Goal: Find contact information: Find contact information

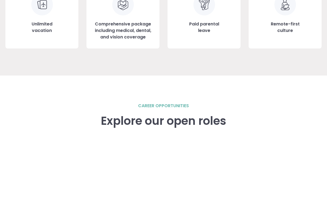
scroll to position [754, 0]
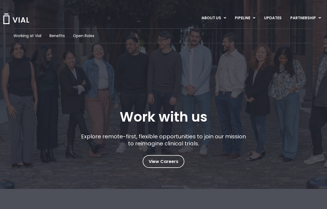
click at [149, 176] on div "Working at Vial Benefits Open Roles Work with us Explore remote-first, flexible…" at bounding box center [163, 111] width 327 height 222
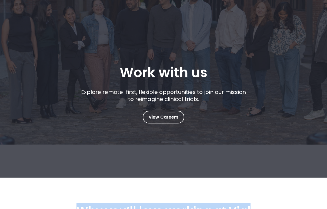
drag, startPoint x: 149, startPoint y: 179, endPoint x: 156, endPoint y: 218, distance: 40.2
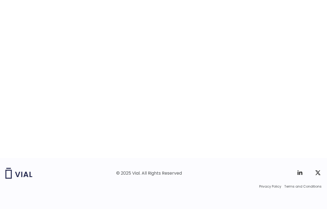
scroll to position [845, 0]
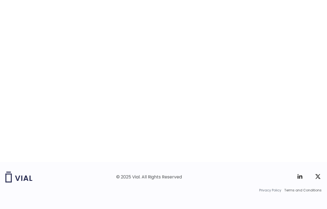
click at [270, 192] on span "Privacy Policy" at bounding box center [270, 190] width 22 height 5
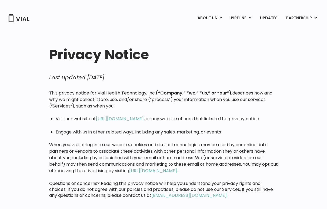
click at [163, 162] on p "When you visit or log in to our website, cookies and similar technologies may b…" at bounding box center [163, 157] width 229 height 32
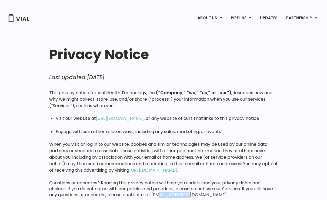
drag, startPoint x: 189, startPoint y: 195, endPoint x: 161, endPoint y: 194, distance: 28.7
click at [161, 194] on div "This privacy notice for Vial Health Technology, Inc. (“Company,” “we,” “us,” or…" at bounding box center [163, 144] width 229 height 108
drag, startPoint x: 153, startPoint y: 195, endPoint x: 185, endPoint y: 194, distance: 32.2
click at [185, 194] on div "This privacy notice for Vial Health Technology, Inc. (“Company,” “we,” “us,” or…" at bounding box center [163, 144] width 229 height 108
copy div "[EMAIL_ADDRESS][DOMAIN_NAME]"
